Goal: Submit feedback/report problem

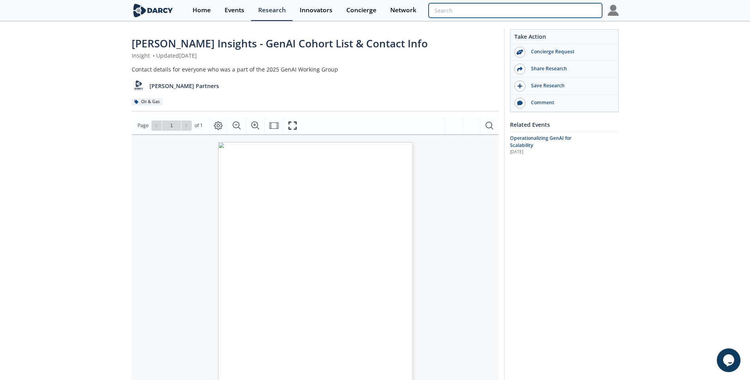
click at [543, 13] on input "search" at bounding box center [514, 10] width 173 height 15
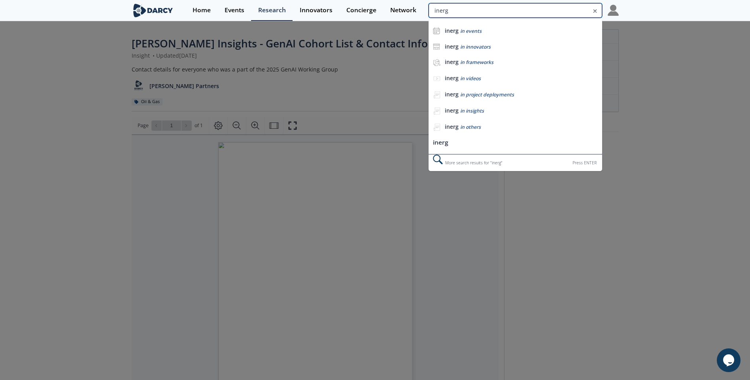
type input "inerg"
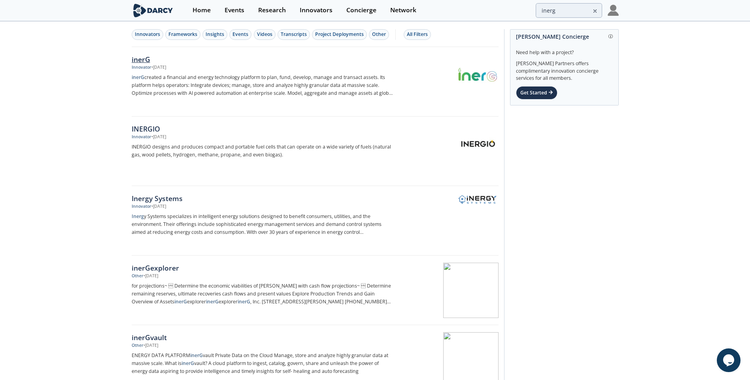
click at [144, 58] on div "inerG" at bounding box center [263, 59] width 262 height 10
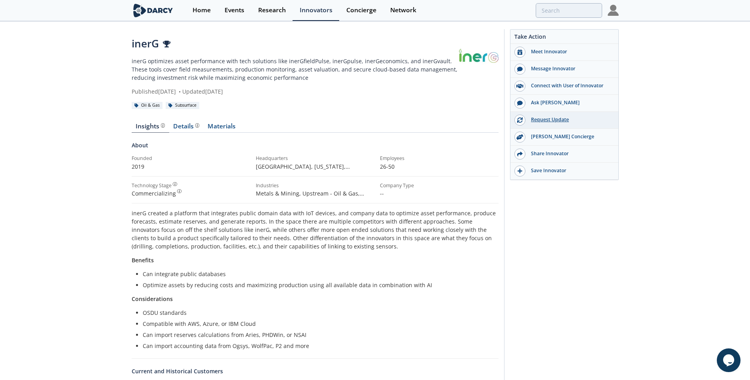
click at [540, 120] on div "Request Update" at bounding box center [569, 119] width 89 height 7
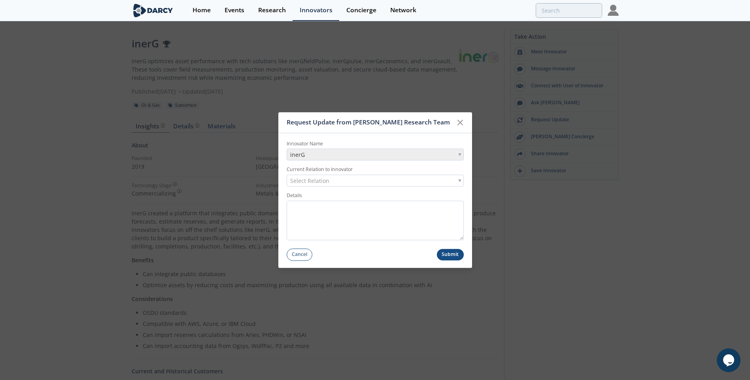
click at [351, 181] on div "Select Relation" at bounding box center [375, 181] width 177 height 12
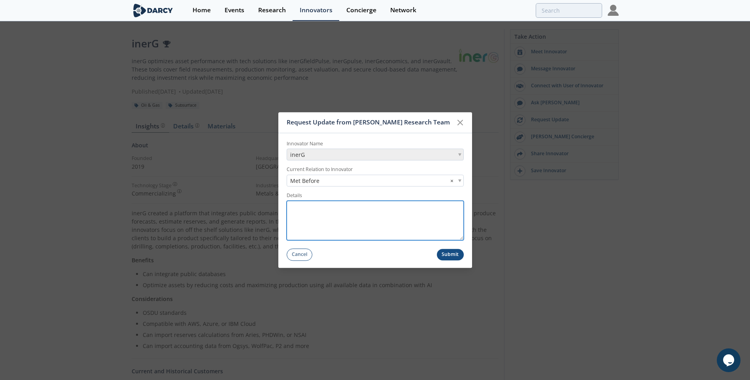
click at [337, 211] on textarea "Details" at bounding box center [375, 221] width 177 height 40
type textarea "Had a quick intro meeting. Interested to see if there are any updates on the co…"
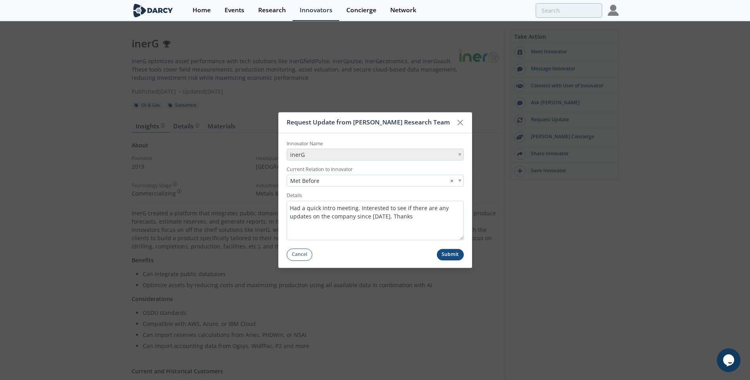
click at [462, 252] on button "Submit" at bounding box center [450, 254] width 27 height 11
